Goal: Use online tool/utility: Utilize a website feature to perform a specific function

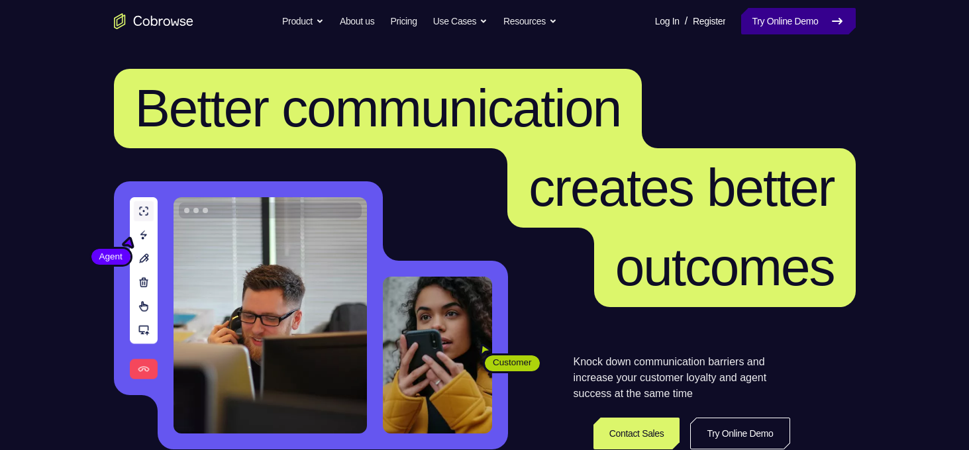
click at [790, 23] on link "Try Online Demo" at bounding box center [798, 21] width 114 height 26
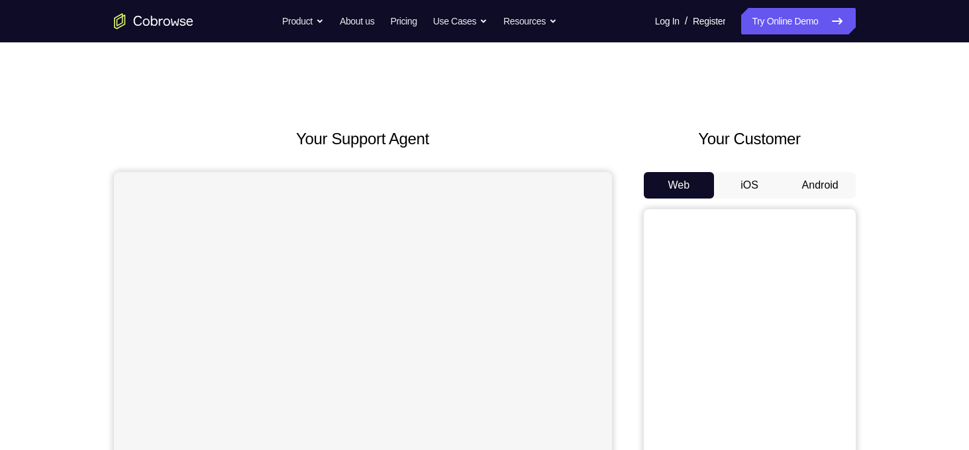
click at [810, 182] on button "Android" at bounding box center [820, 185] width 71 height 26
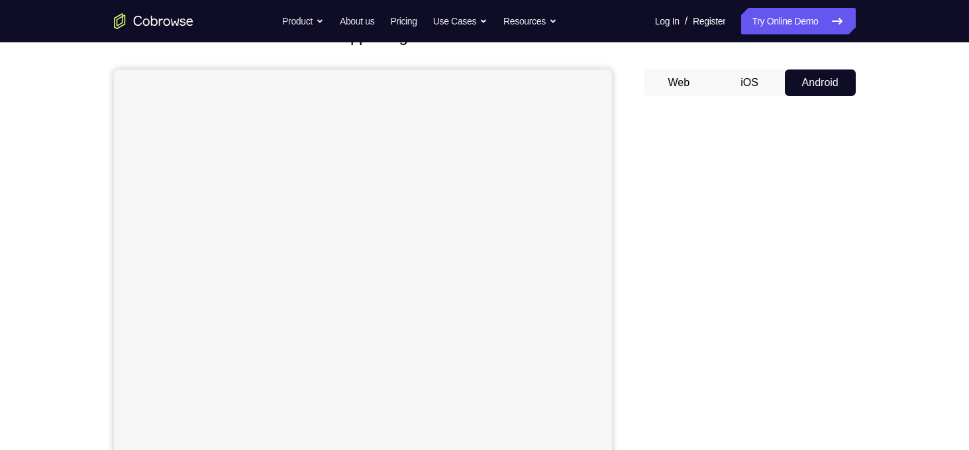
scroll to position [103, 0]
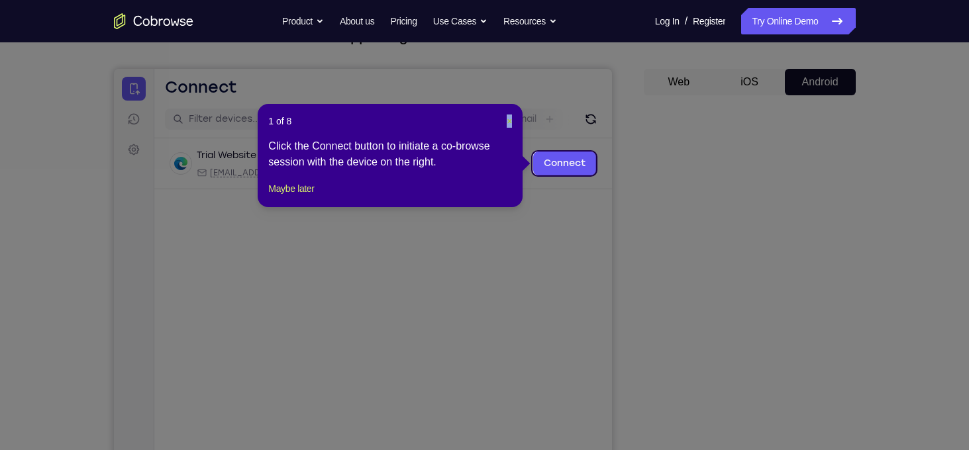
drag, startPoint x: 514, startPoint y: 121, endPoint x: 505, endPoint y: 119, distance: 9.0
click at [505, 119] on div "1 of 8 × Click the Connect button to initiate a co-browse session with the devi…" at bounding box center [390, 155] width 265 height 103
click at [505, 119] on header "1 of 8 ×" at bounding box center [390, 121] width 244 height 13
click at [507, 119] on span "×" at bounding box center [509, 121] width 5 height 11
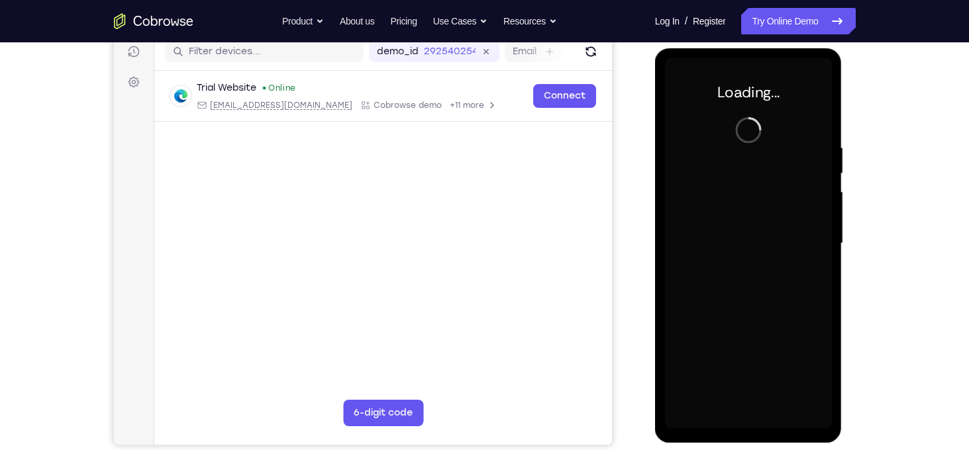
scroll to position [0, 0]
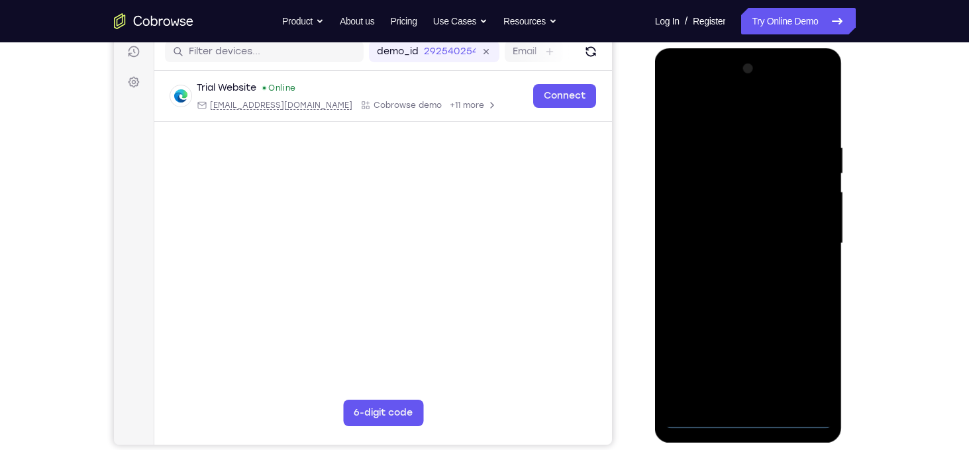
click at [753, 423] on div at bounding box center [748, 243] width 167 height 371
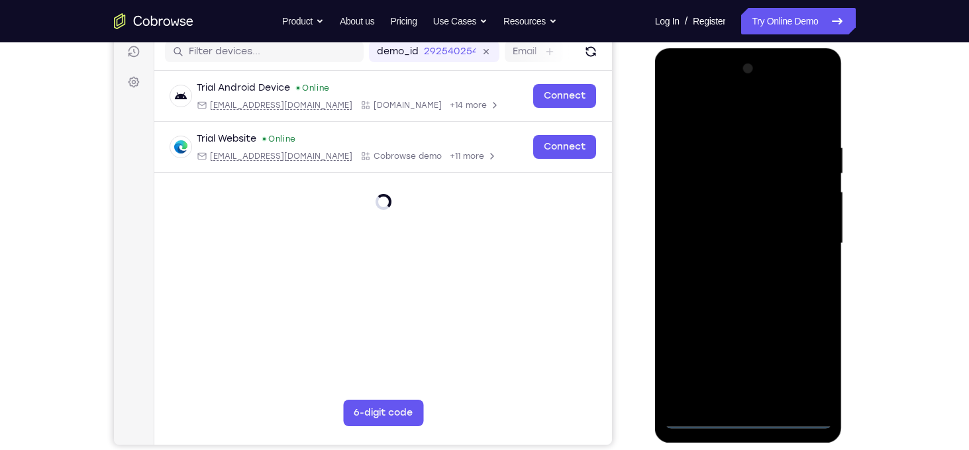
click at [812, 348] on div at bounding box center [748, 243] width 167 height 371
click at [810, 361] on div at bounding box center [748, 243] width 167 height 371
click at [744, 123] on div at bounding box center [748, 243] width 167 height 371
click at [802, 242] on div at bounding box center [748, 243] width 167 height 371
click at [735, 268] on div at bounding box center [748, 243] width 167 height 371
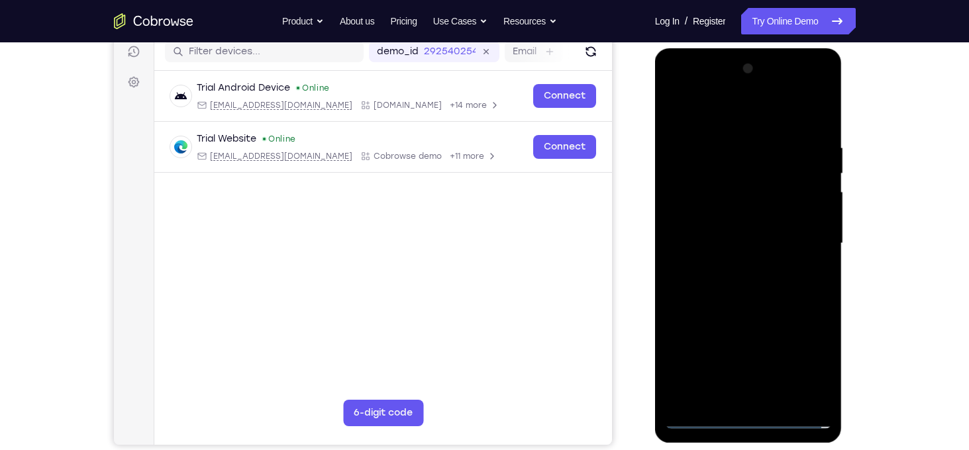
click at [741, 223] on div at bounding box center [748, 243] width 167 height 371
click at [741, 221] on div at bounding box center [748, 243] width 167 height 371
click at [761, 244] on div at bounding box center [748, 243] width 167 height 371
click at [790, 290] on div at bounding box center [748, 243] width 167 height 371
click at [817, 122] on div at bounding box center [748, 243] width 167 height 371
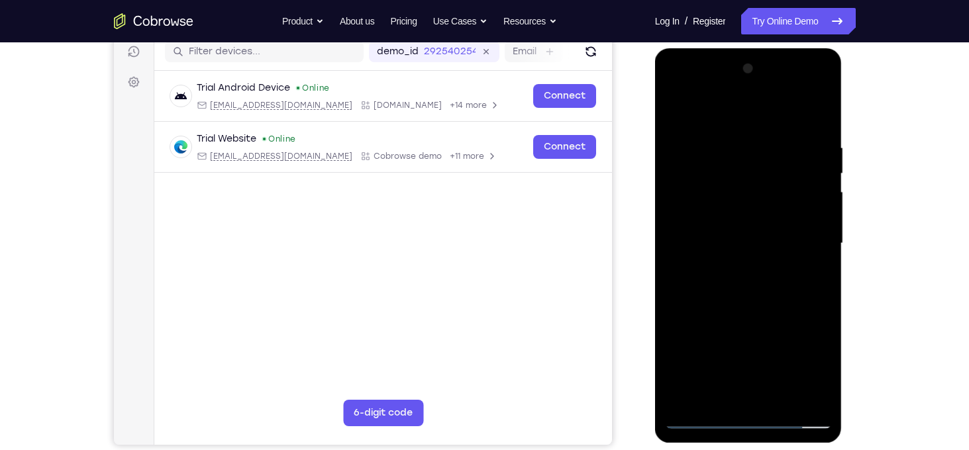
click at [732, 131] on div at bounding box center [748, 243] width 167 height 371
click at [820, 117] on div at bounding box center [748, 243] width 167 height 371
